Goal: Task Accomplishment & Management: Manage account settings

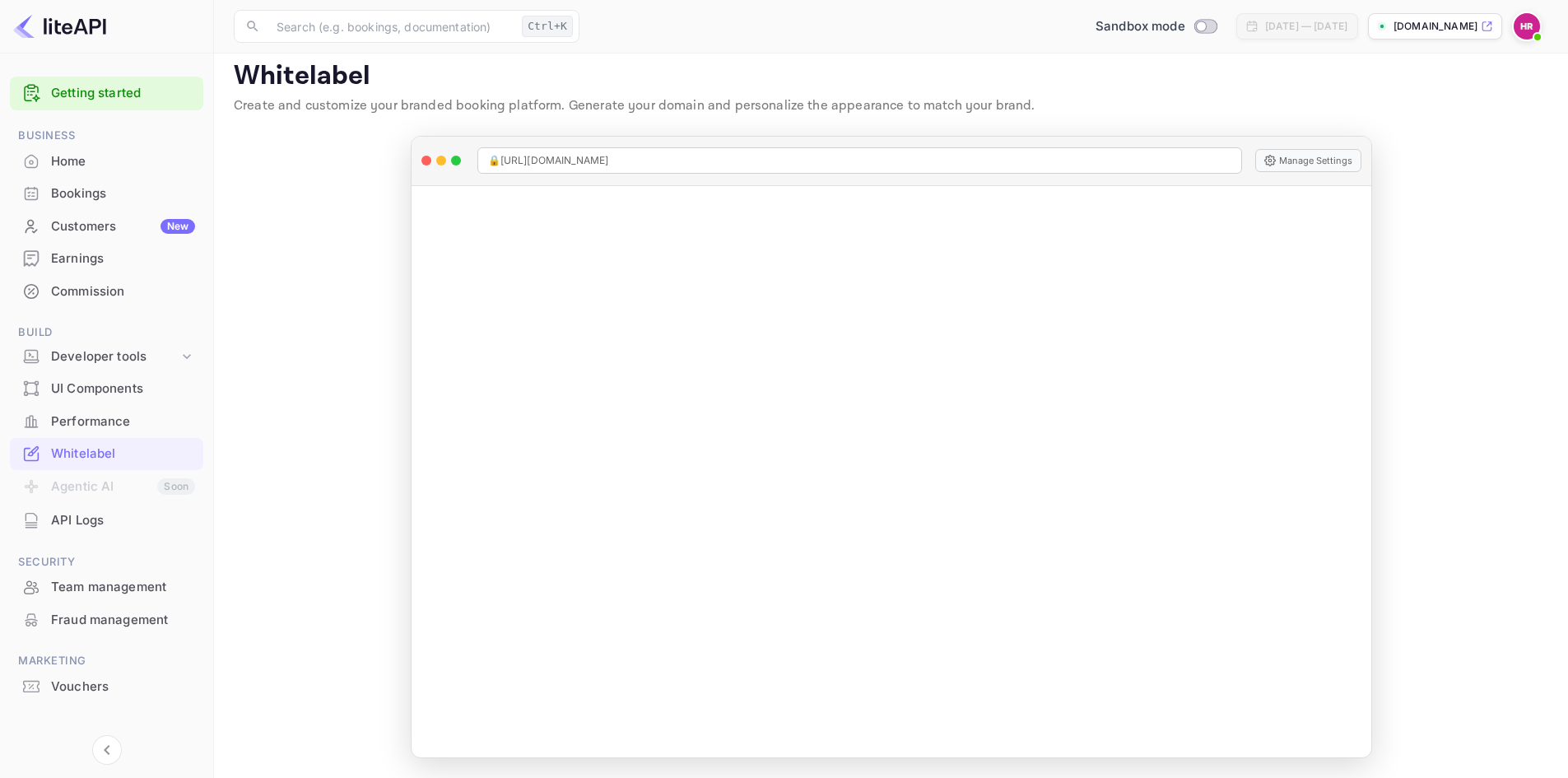
click at [65, 168] on div "Home" at bounding box center [123, 161] width 144 height 19
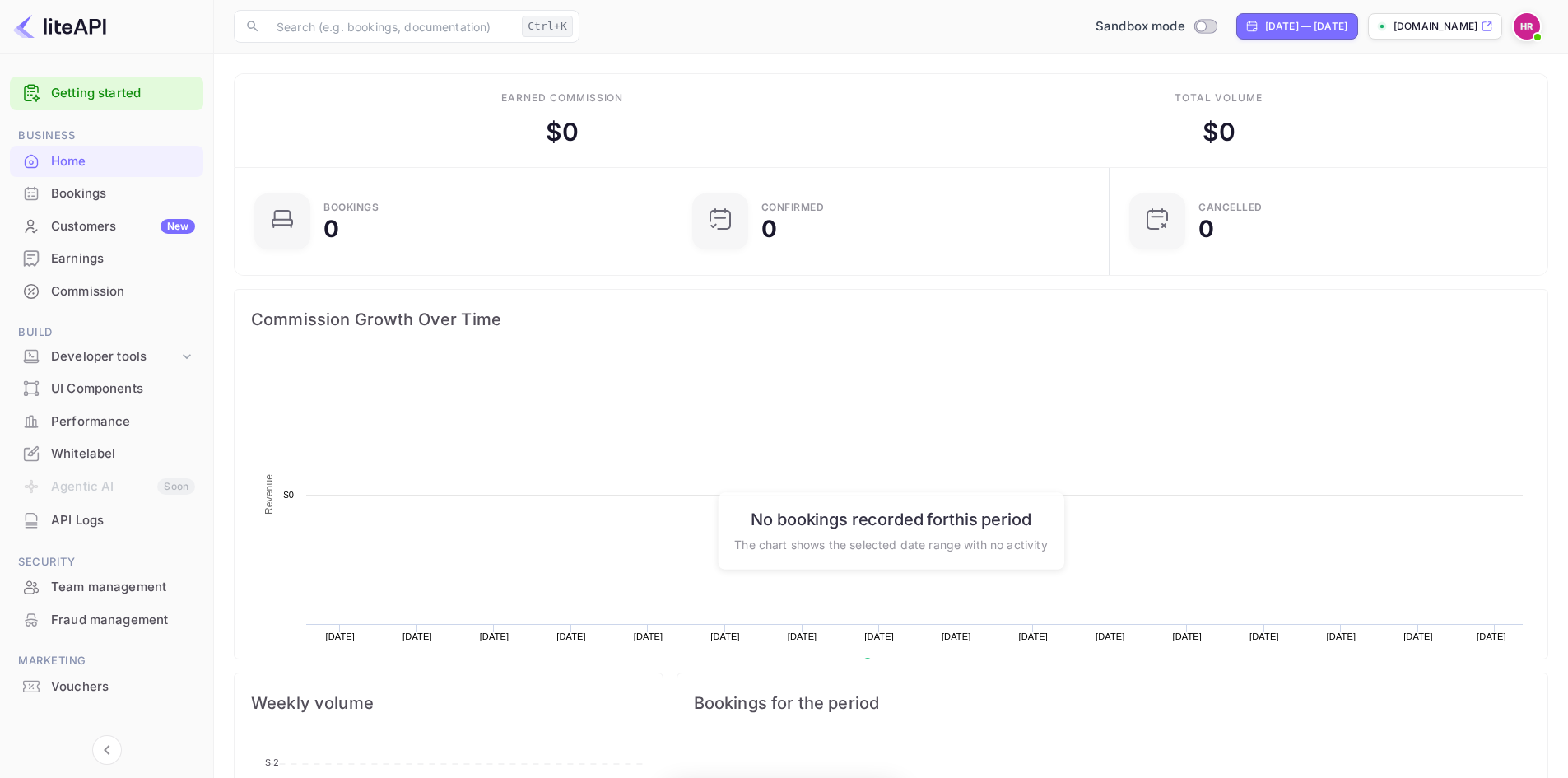
scroll to position [256, 415]
click at [1535, 27] on img at bounding box center [1526, 27] width 27 height 27
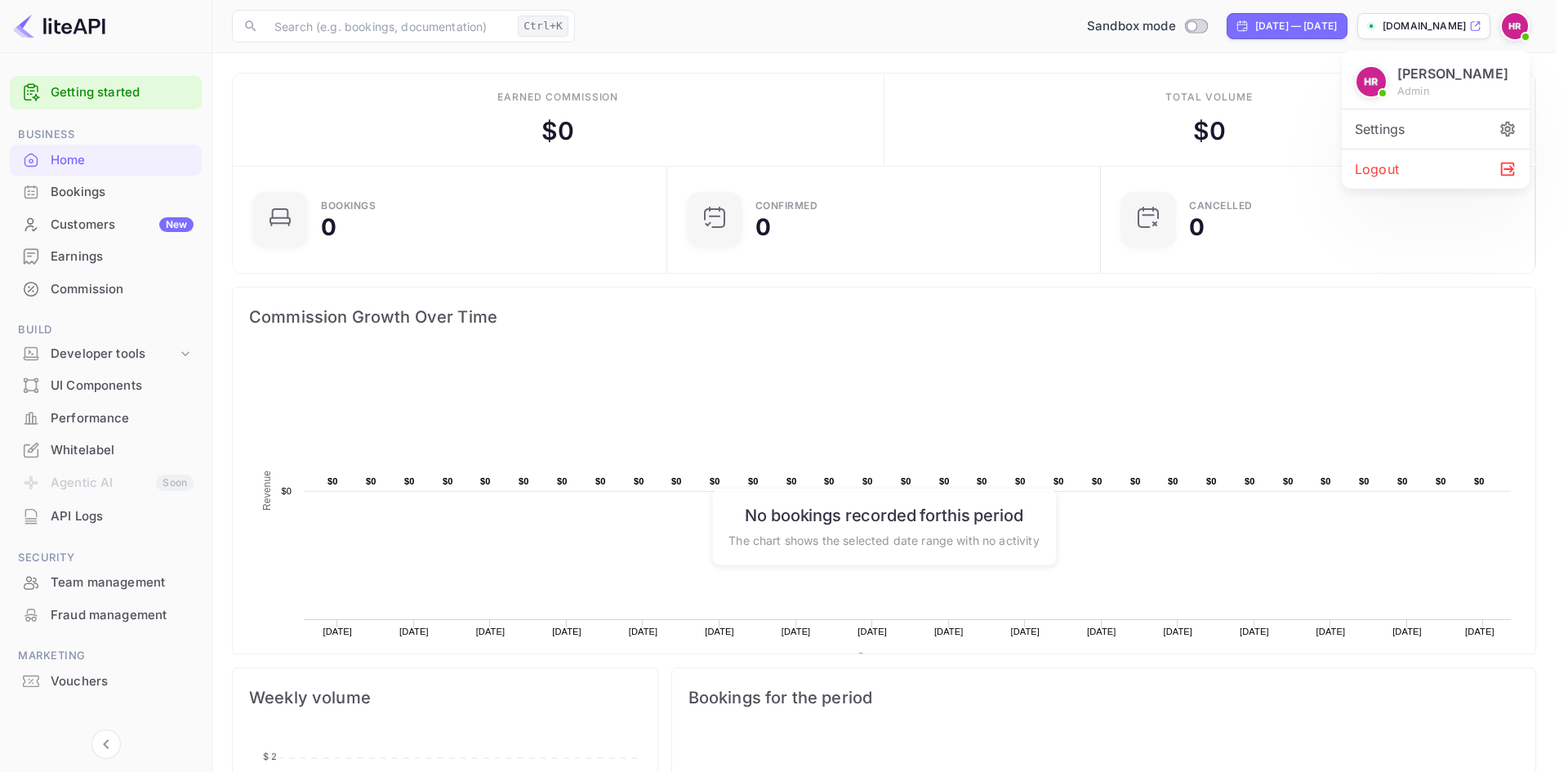
click at [1429, 146] on div "Settings" at bounding box center [1436, 129] width 188 height 39
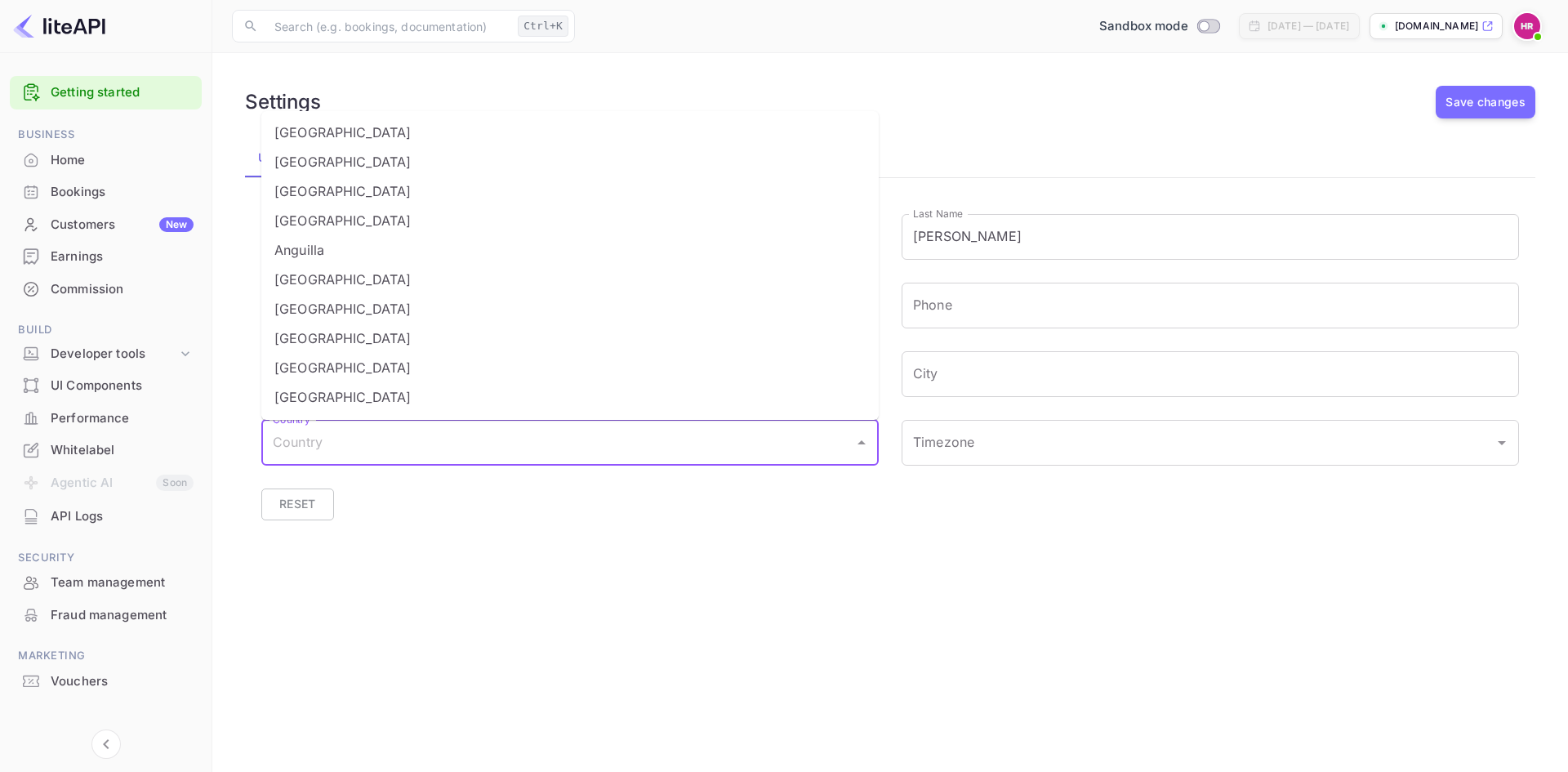
click at [828, 446] on input "Country" at bounding box center [557, 442] width 578 height 31
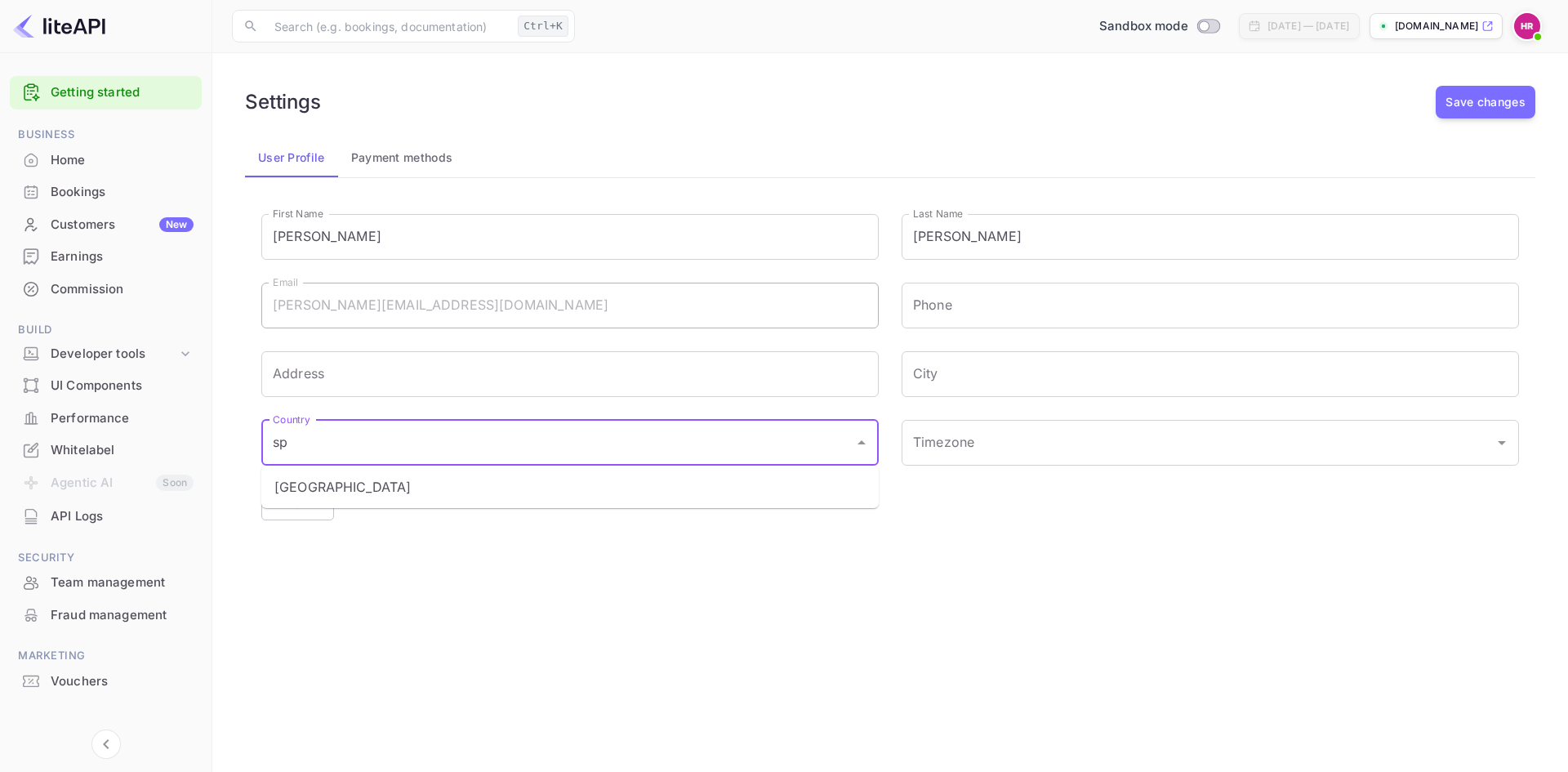
click at [805, 483] on li "[GEOGRAPHIC_DATA]" at bounding box center [570, 487] width 617 height 30
type input "[GEOGRAPHIC_DATA]"
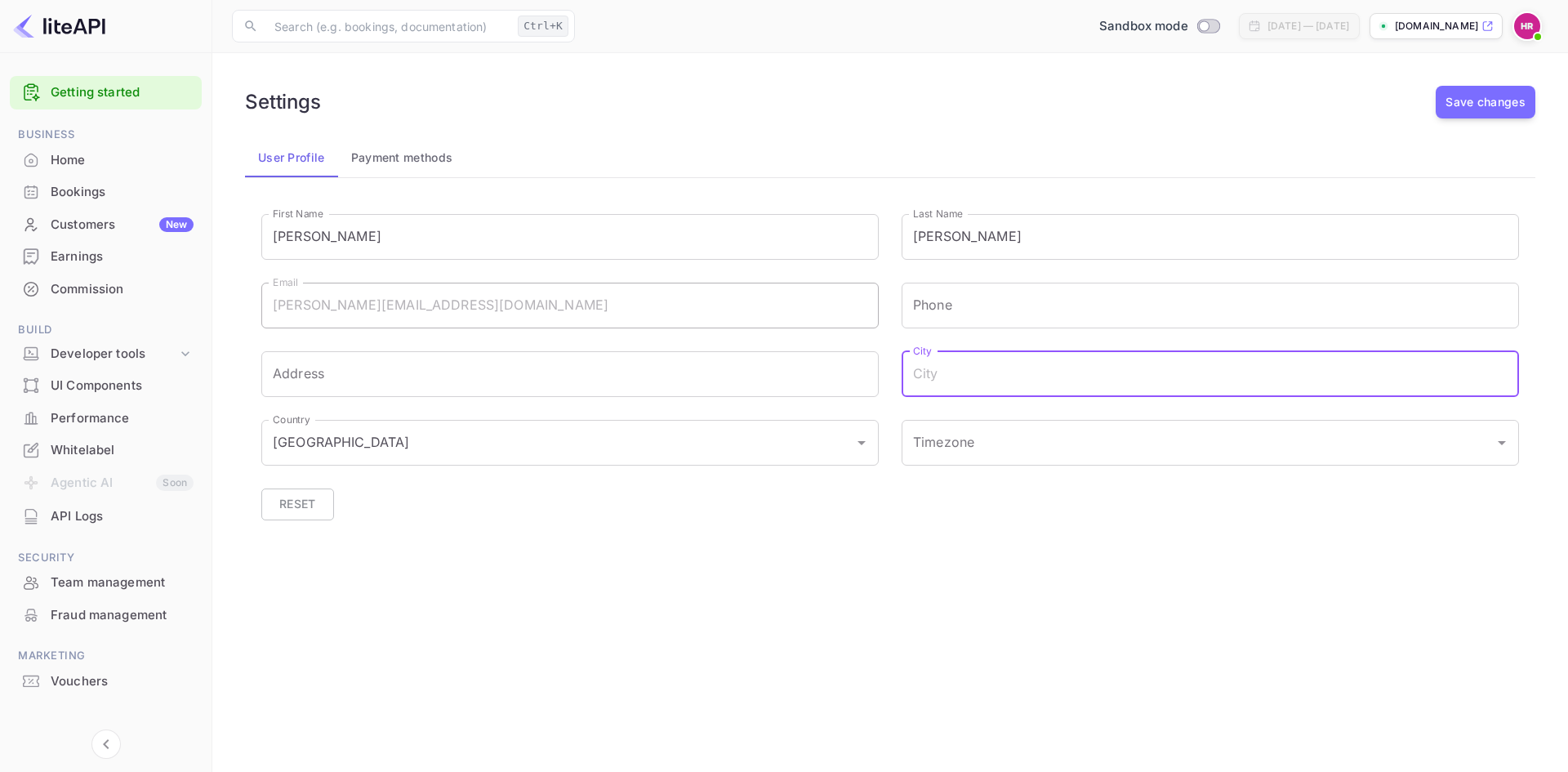
click at [954, 368] on input "City" at bounding box center [1210, 374] width 617 height 46
type input "[GEOGRAPHIC_DATA]"
click at [1093, 446] on input "Timezone" at bounding box center [1187, 442] width 557 height 31
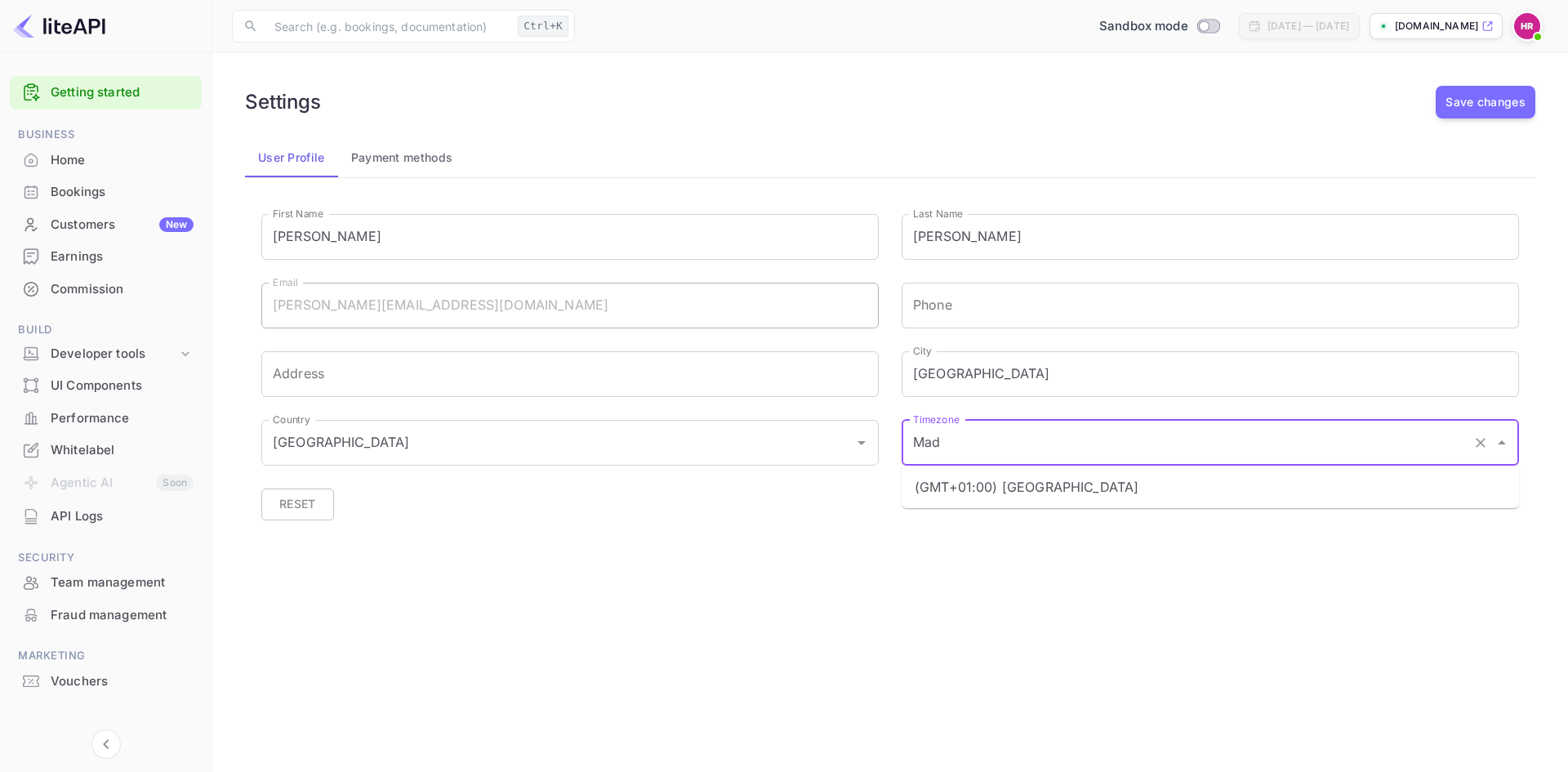
click at [1050, 494] on li "(GMT+01:00) [GEOGRAPHIC_DATA]" at bounding box center [1210, 487] width 617 height 30
type input "(GMT+01:00) [GEOGRAPHIC_DATA]"
click at [741, 582] on div "Settings Save changes User Profile Payment methods First Name [PERSON_NAME] Fir…" at bounding box center [889, 327] width 1316 height 510
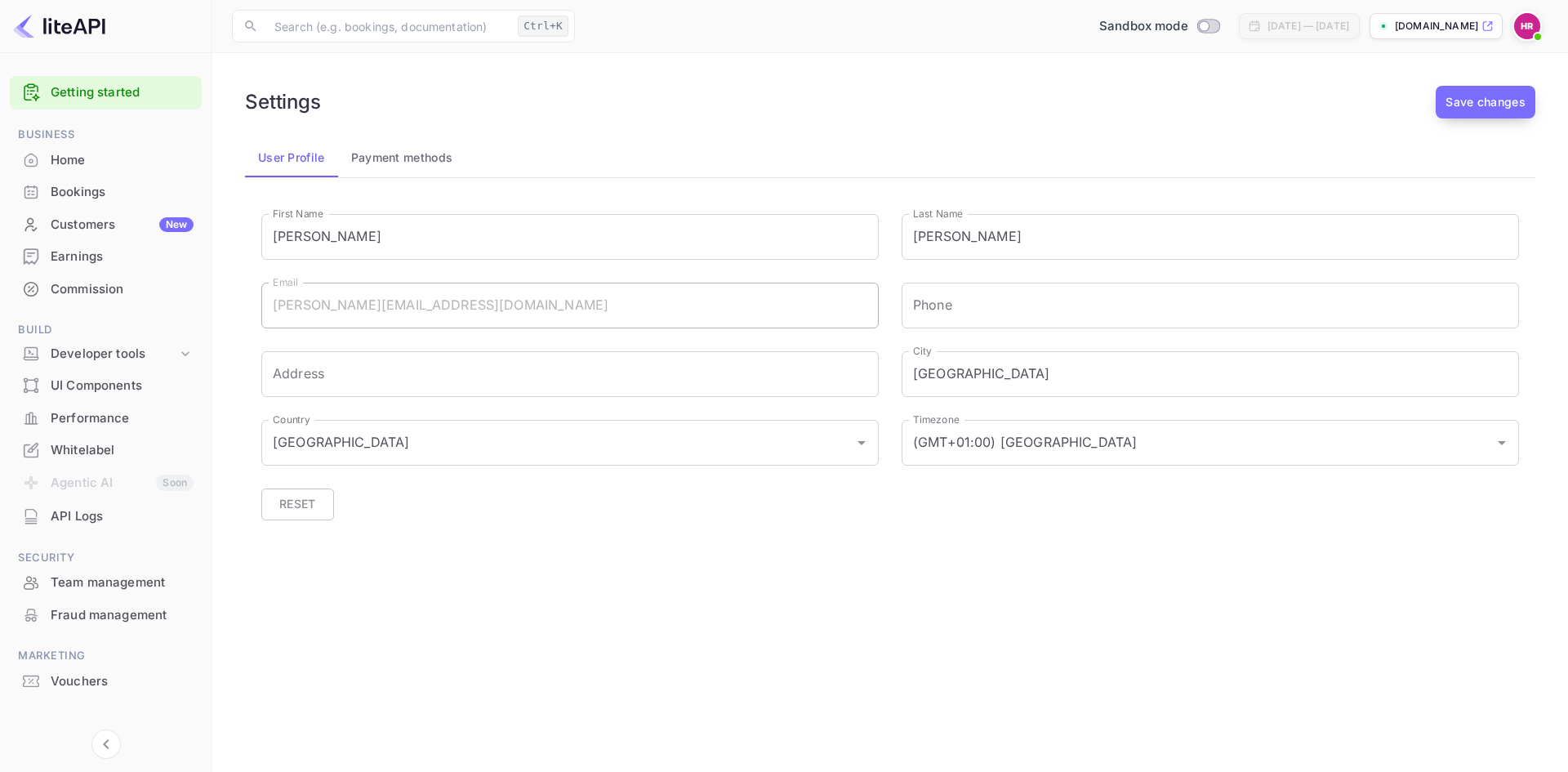
click at [1509, 102] on button "Save changes" at bounding box center [1486, 102] width 100 height 32
click at [96, 450] on div "Whitelabel" at bounding box center [122, 450] width 143 height 18
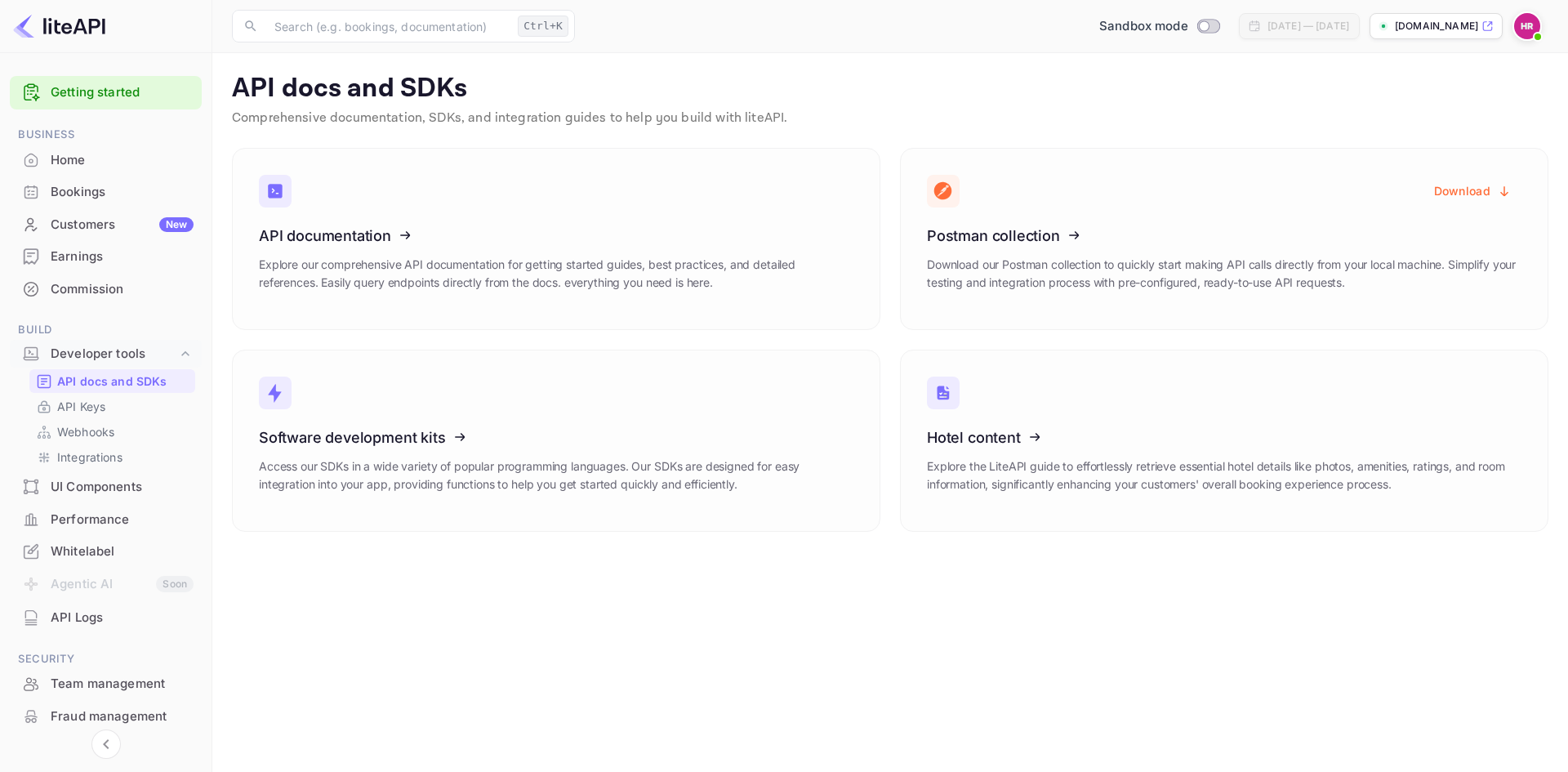
scroll to position [16, 0]
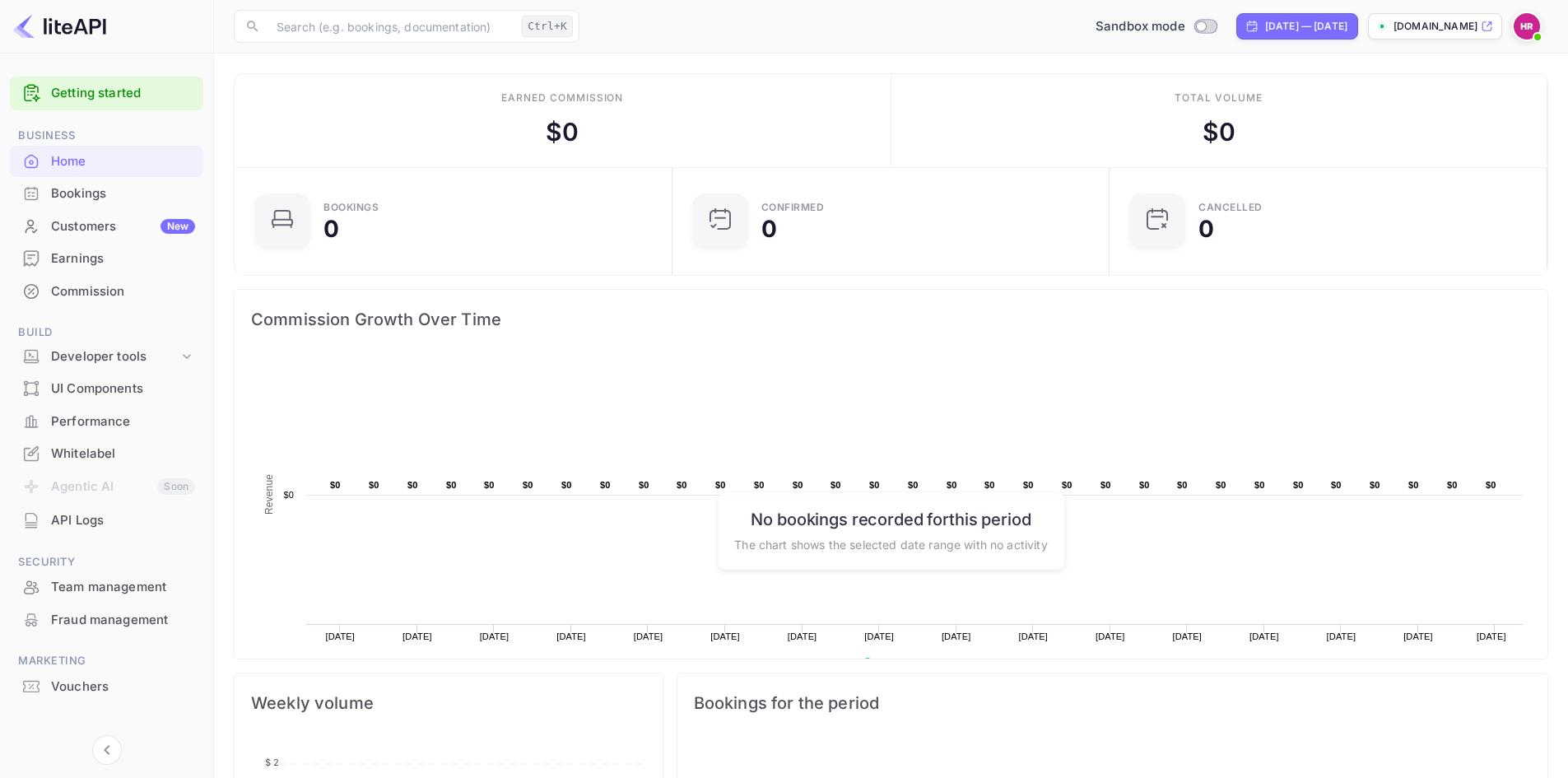
click at [65, 164] on div "Home" at bounding box center [123, 161] width 144 height 19
click at [1399, 34] on div "[DOMAIN_NAME]" at bounding box center [1435, 27] width 134 height 27
click at [75, 455] on div "Whitelabel" at bounding box center [123, 454] width 144 height 19
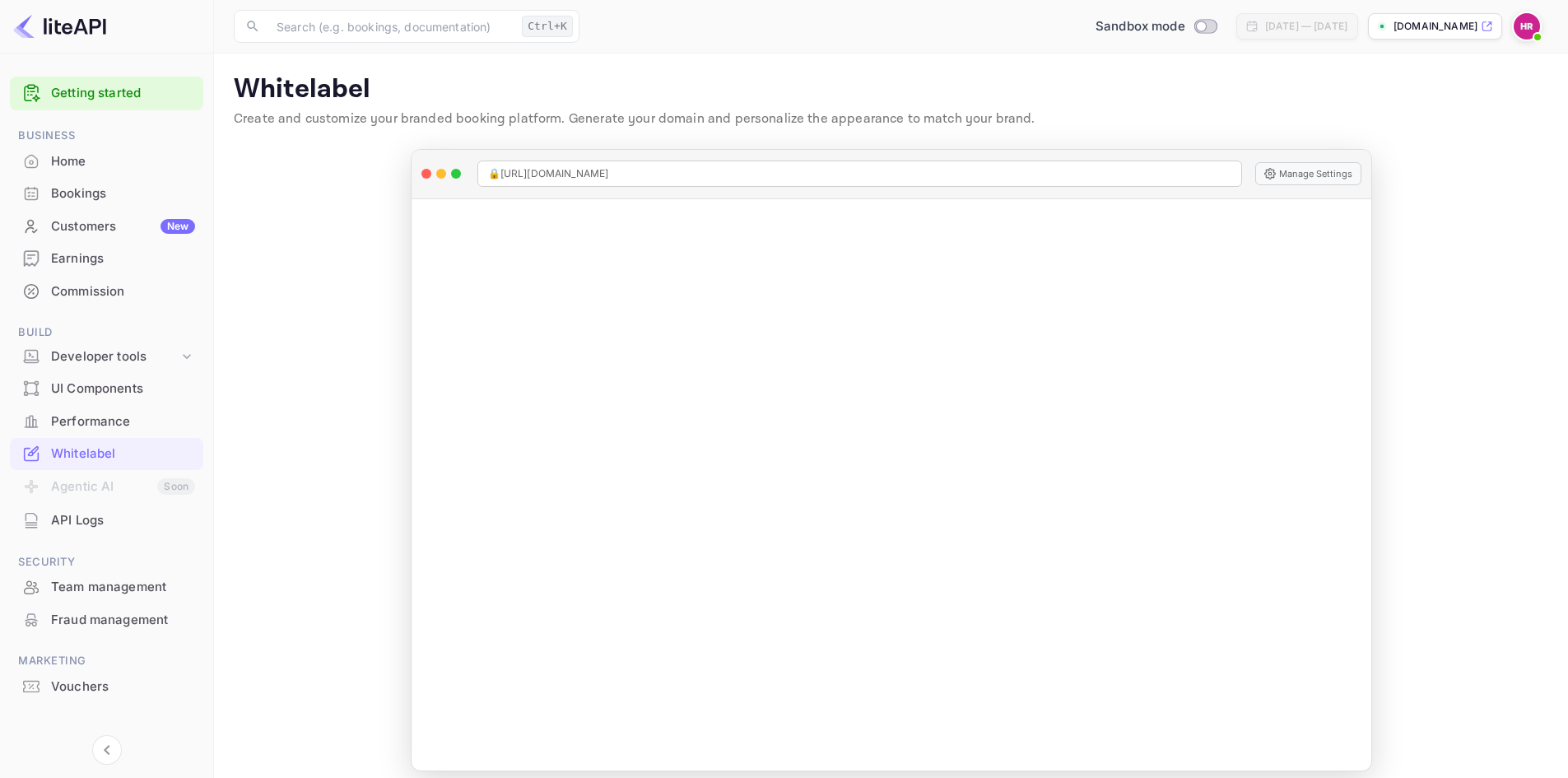
click at [348, 294] on main "Whitelabel Create and customize your branded booking platform. Generate your do…" at bounding box center [891, 423] width 1354 height 737
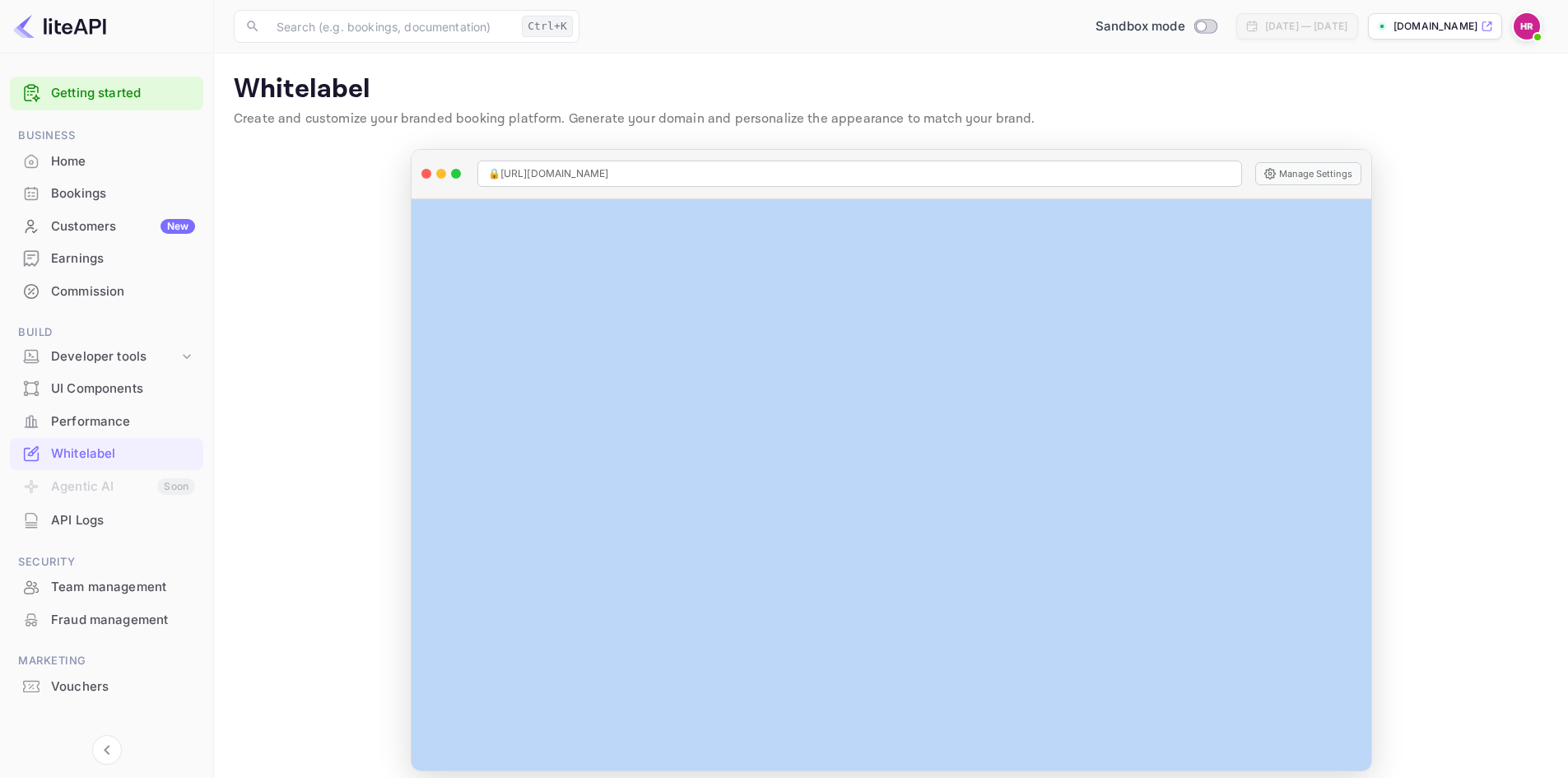
click at [348, 294] on main "Whitelabel Create and customize your branded booking platform. Generate your do…" at bounding box center [891, 423] width 1354 height 737
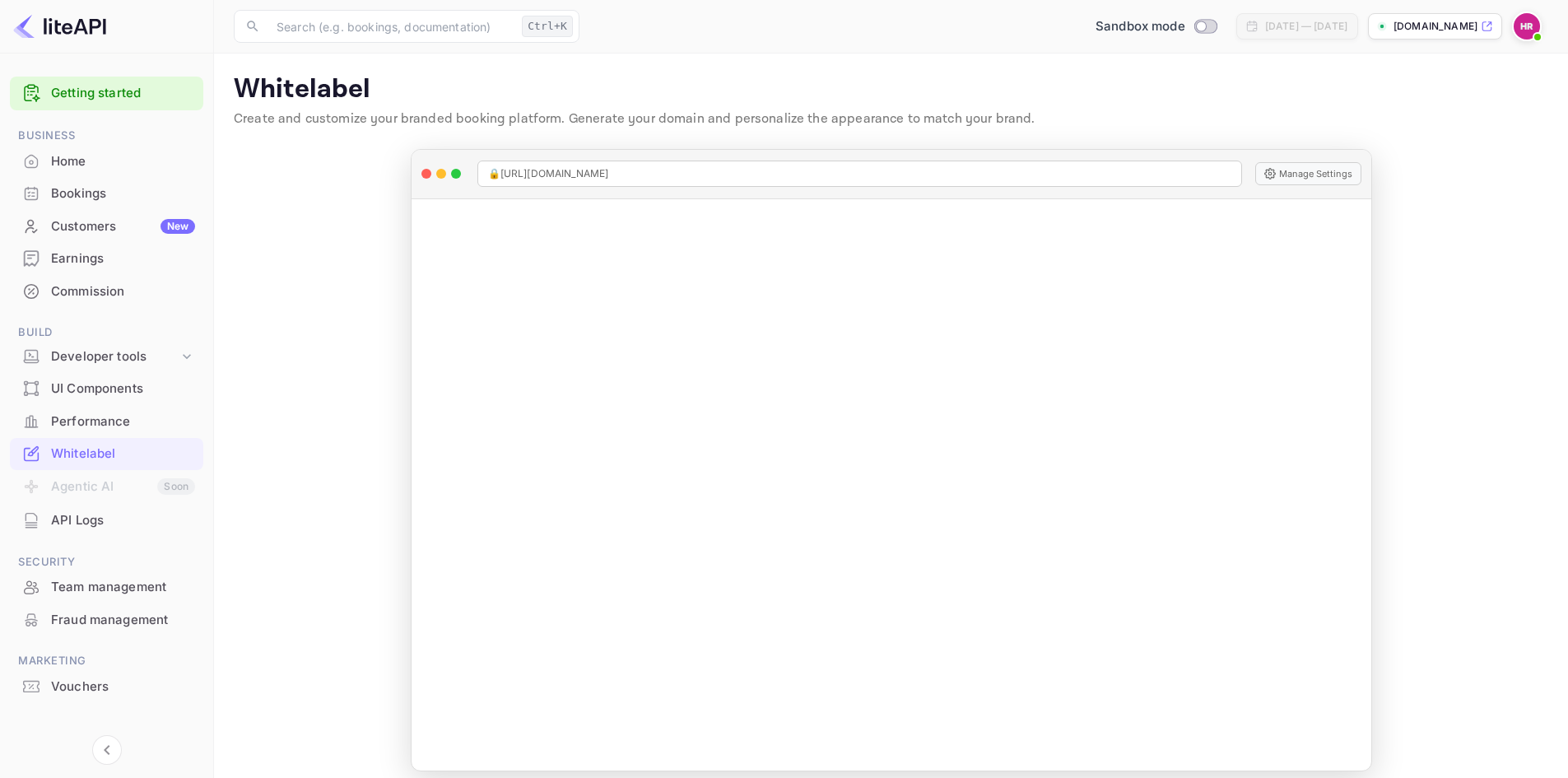
click at [335, 194] on main "Whitelabel Create and customize your branded booking platform. Generate your do…" at bounding box center [891, 423] width 1354 height 737
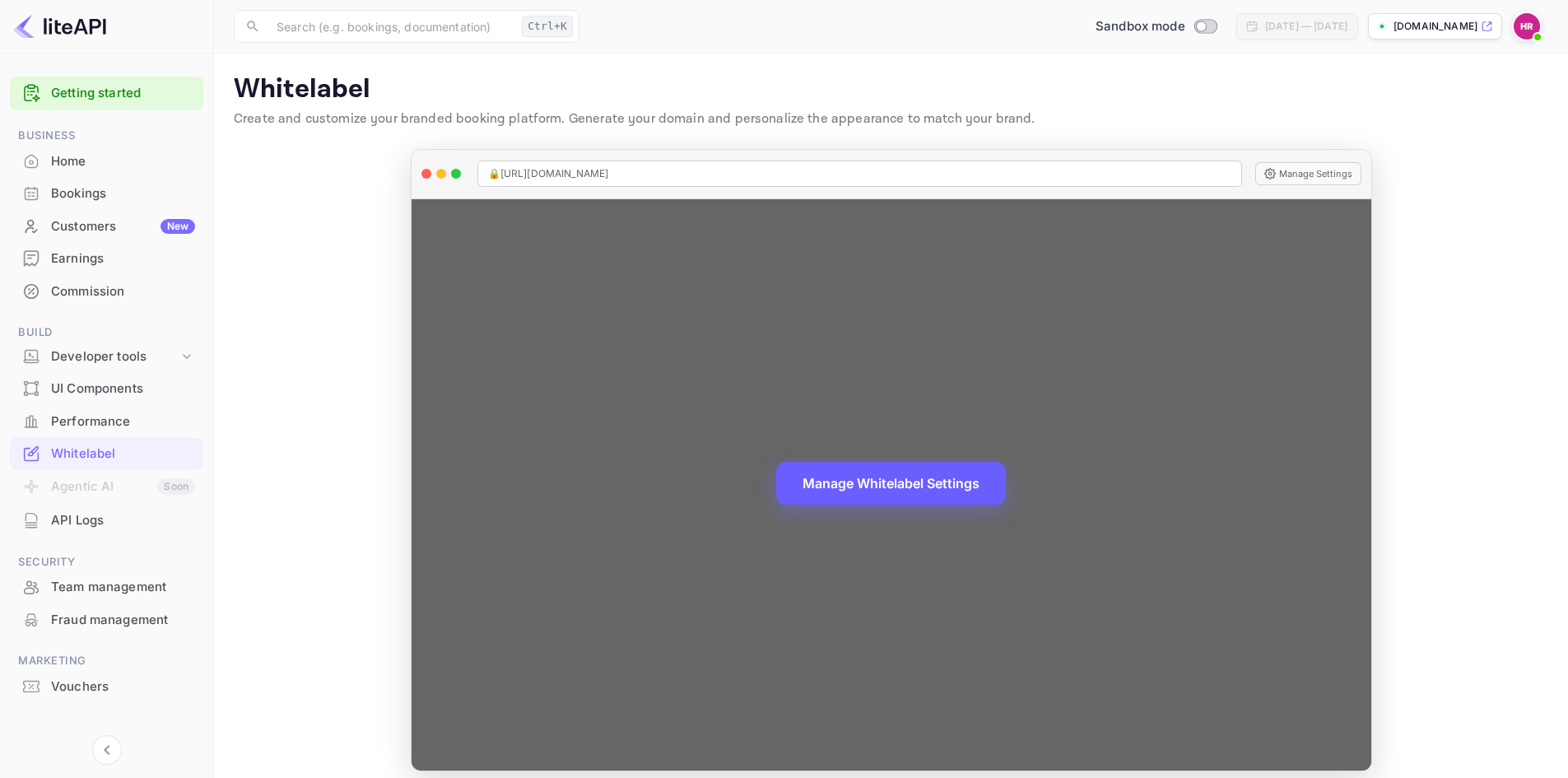
click at [855, 469] on button "Manage Whitelabel Settings" at bounding box center [891, 483] width 230 height 42
